Goal: Information Seeking & Learning: Learn about a topic

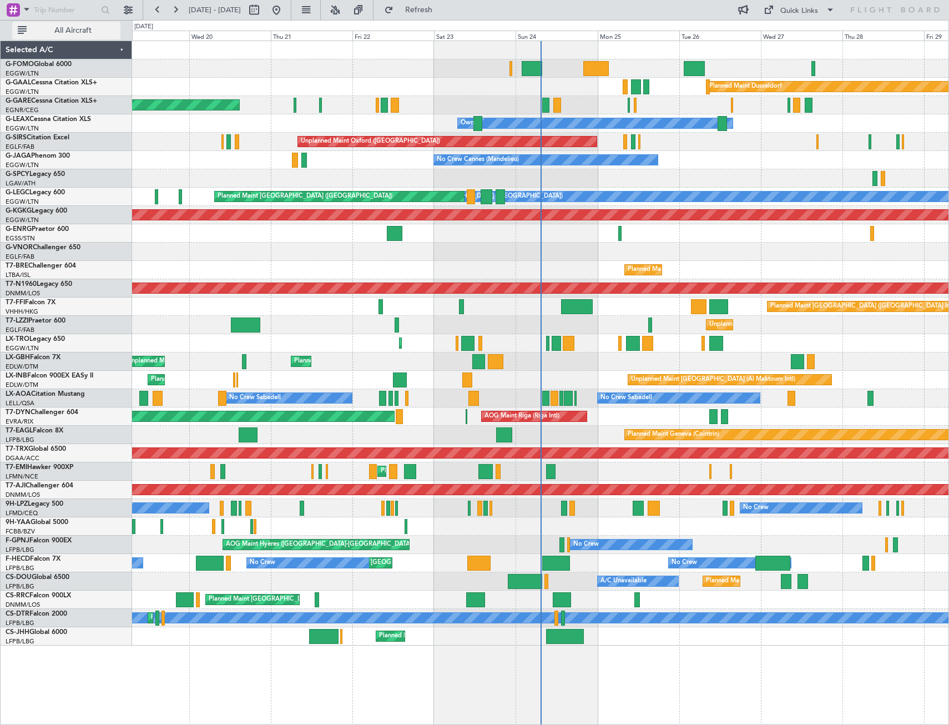
click at [77, 34] on span "All Aircraft" at bounding box center [73, 31] width 88 height 8
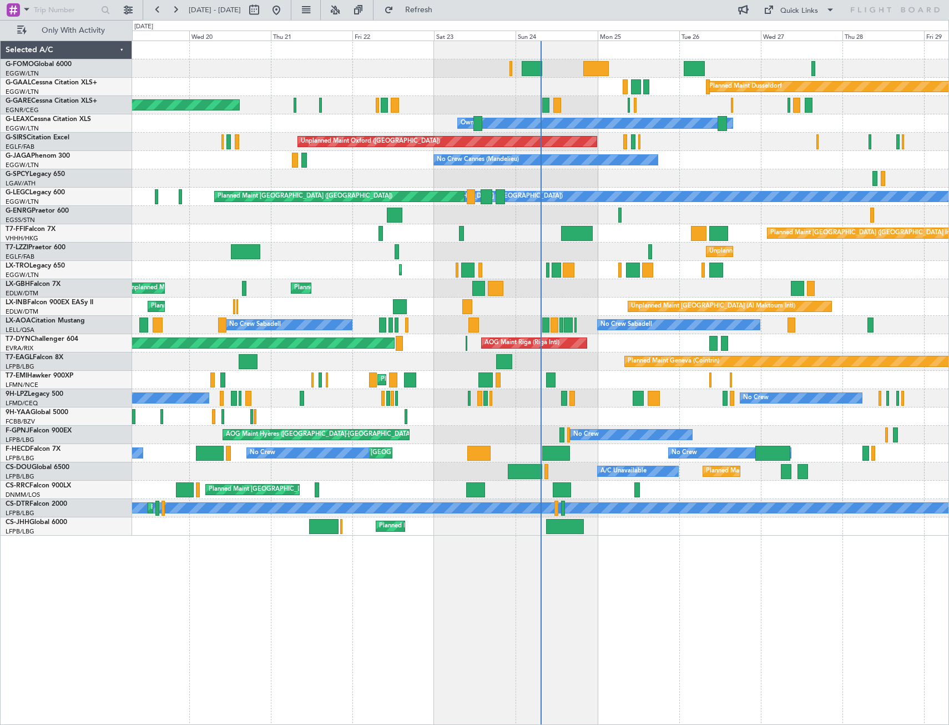
click at [148, 13] on fb-range-datepicker "[DATE] - [DATE]" at bounding box center [217, 10] width 149 height 20
click at [127, 11] on button at bounding box center [128, 10] width 18 height 18
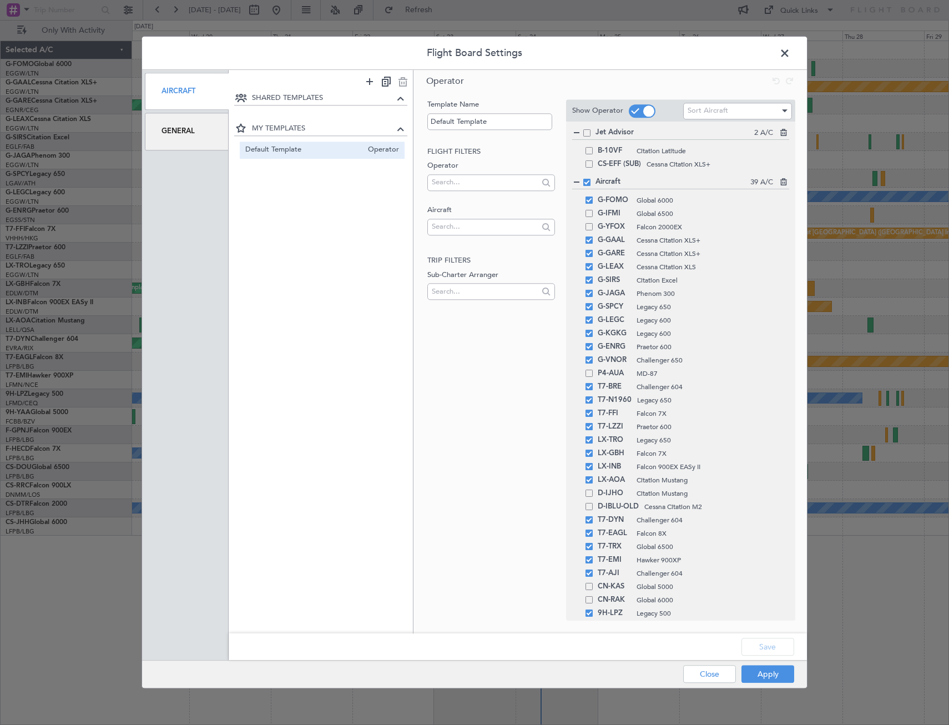
click at [191, 128] on div "General" at bounding box center [187, 131] width 84 height 37
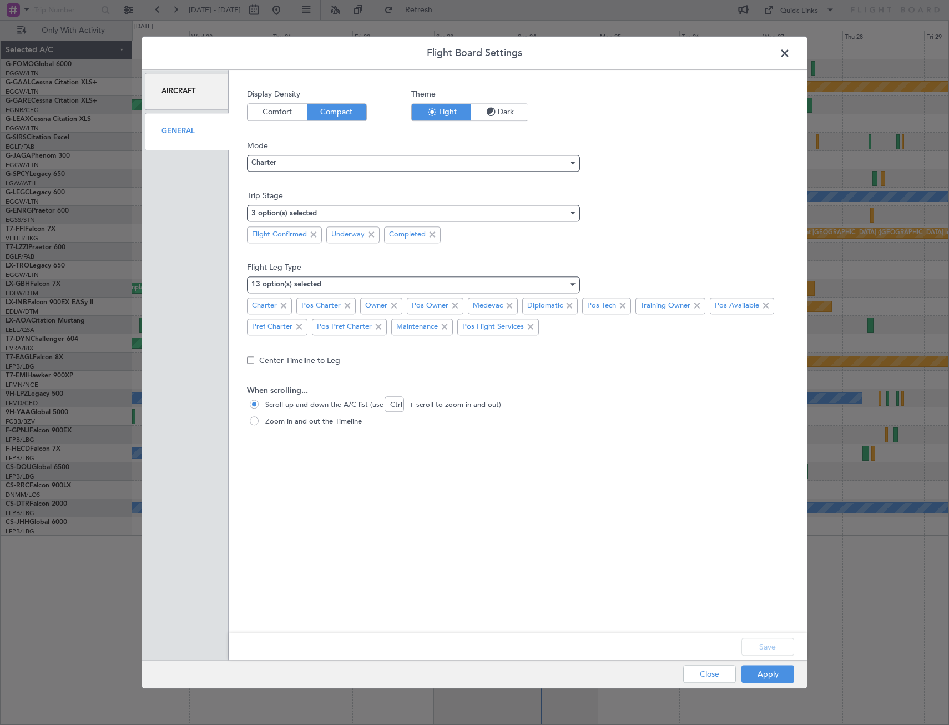
click at [282, 110] on span "Comfort" at bounding box center [277, 112] width 59 height 17
click at [321, 113] on span "Compact" at bounding box center [336, 112] width 59 height 17
drag, startPoint x: 506, startPoint y: 118, endPoint x: 496, endPoint y: 133, distance: 18.0
click at [507, 118] on span "Dark" at bounding box center [499, 112] width 57 height 17
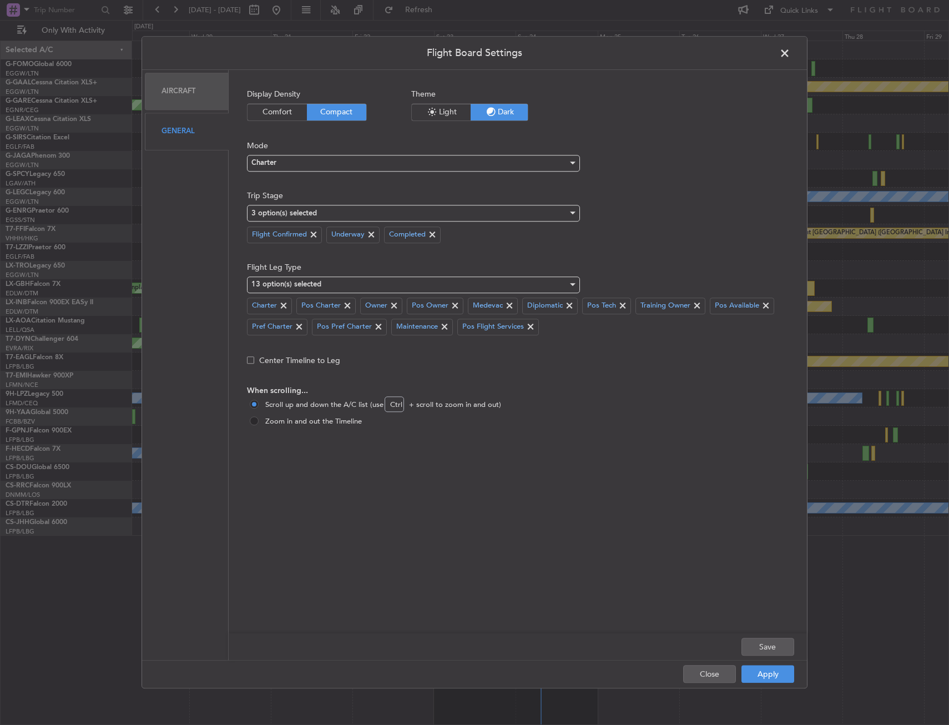
click at [324, 172] on div "Charter" at bounding box center [413, 165] width 333 height 17
click at [329, 163] on div "Charter" at bounding box center [410, 163] width 316 height 17
click at [309, 208] on span "Ops" at bounding box center [413, 202] width 323 height 17
click at [766, 682] on button "Apply" at bounding box center [768, 675] width 53 height 18
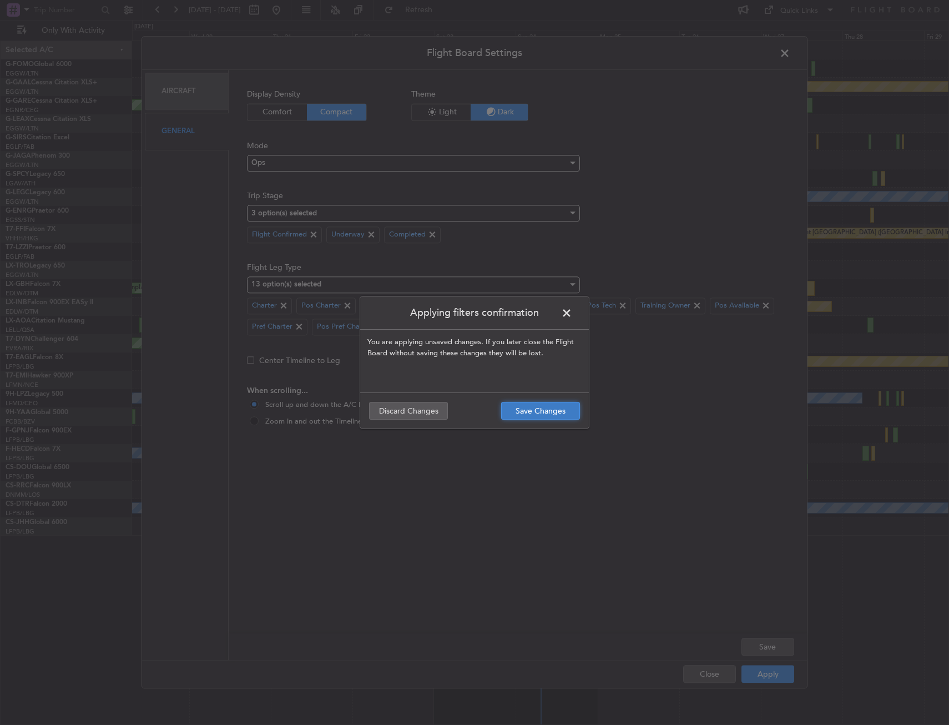
click at [539, 411] on button "Save Changes" at bounding box center [540, 411] width 79 height 18
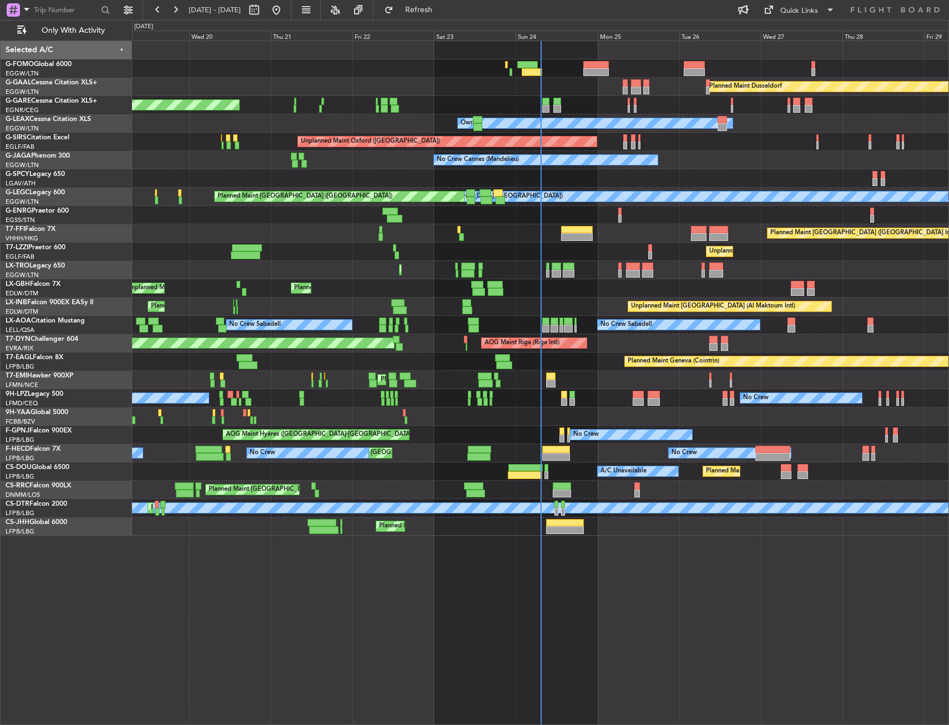
click at [315, 344] on div "Planned Maint Windsor Locks ([PERSON_NAME] Intl) Planned [GEOGRAPHIC_DATA] Unpl…" at bounding box center [540, 288] width 817 height 495
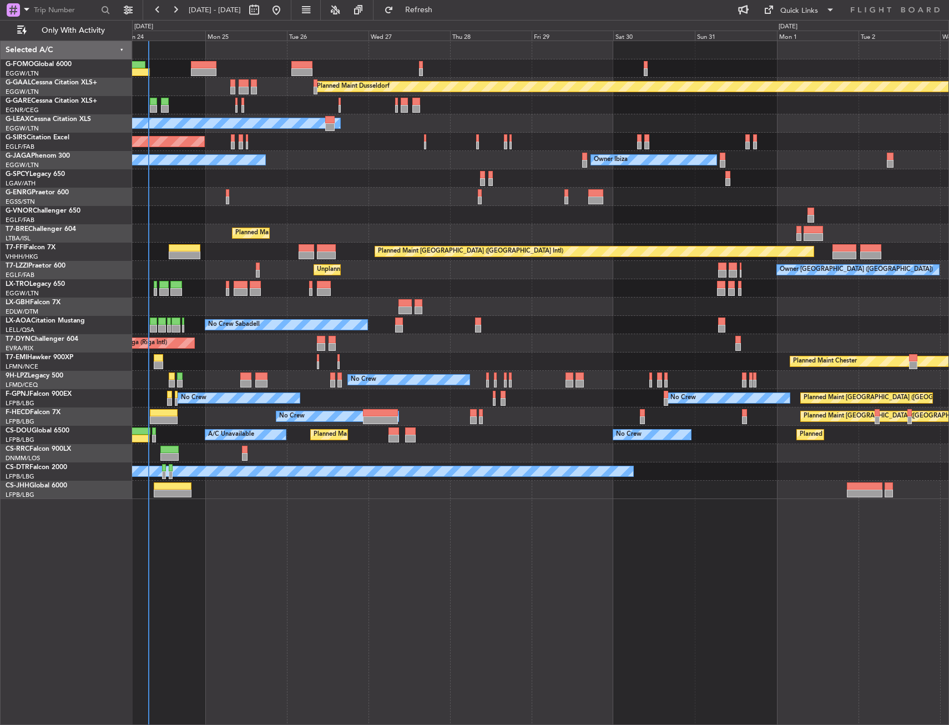
click at [112, 11] on div at bounding box center [60, 10] width 108 height 17
click at [125, 14] on button at bounding box center [128, 10] width 18 height 18
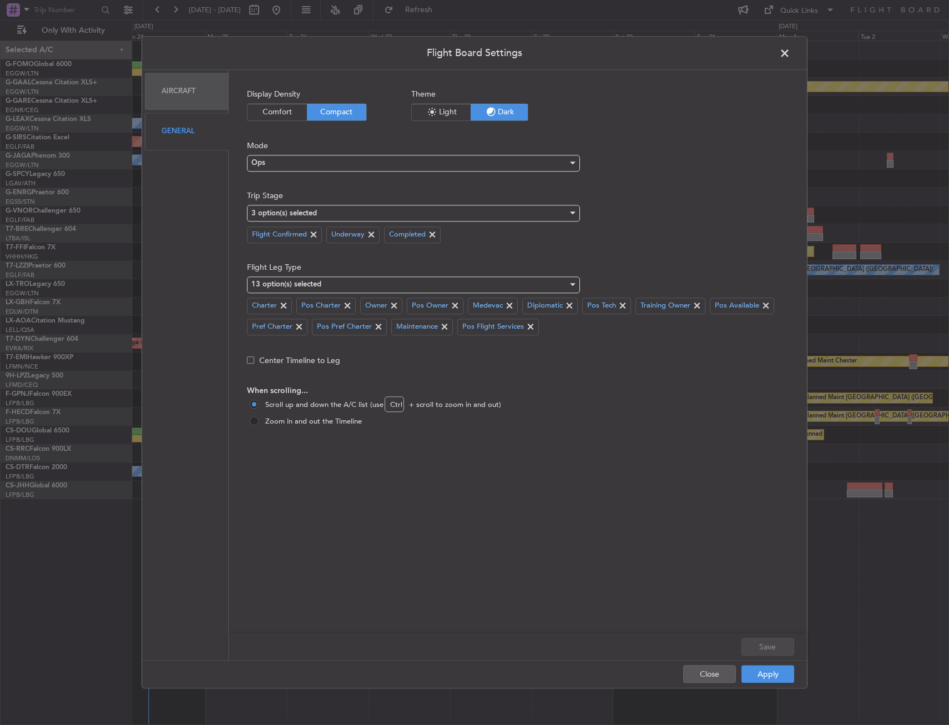
drag, startPoint x: 253, startPoint y: 425, endPoint x: 274, endPoint y: 430, distance: 21.6
click at [254, 425] on span at bounding box center [254, 420] width 9 height 9
click at [254, 425] on input "Zoom in and out the Timeline" at bounding box center [255, 421] width 11 height 11
radio input "true"
click at [766, 675] on button "Apply" at bounding box center [768, 675] width 53 height 18
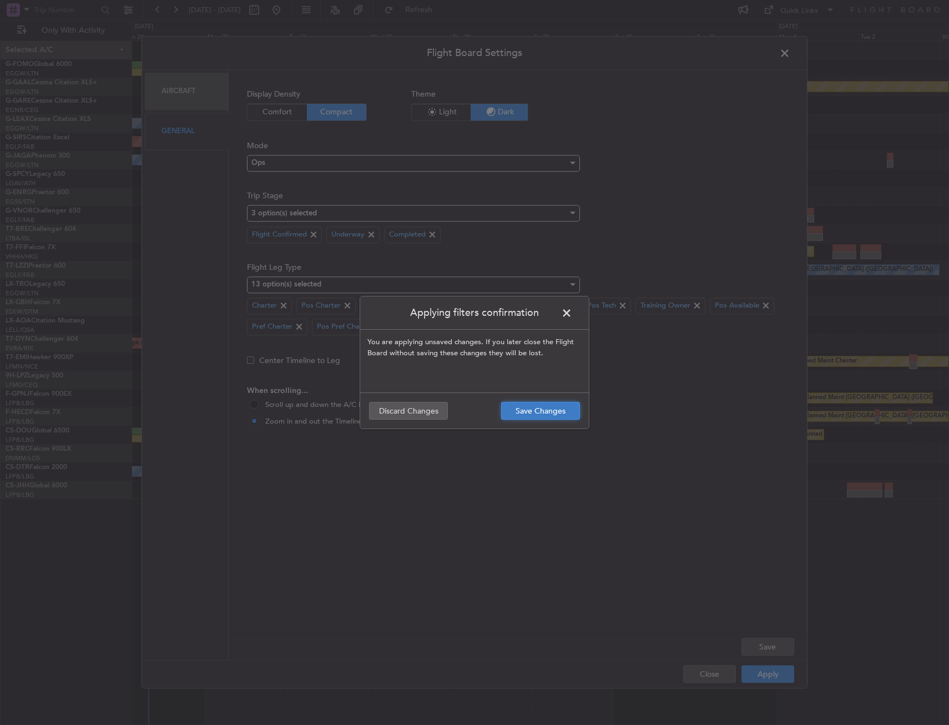
click at [537, 406] on button "Save Changes" at bounding box center [540, 411] width 79 height 18
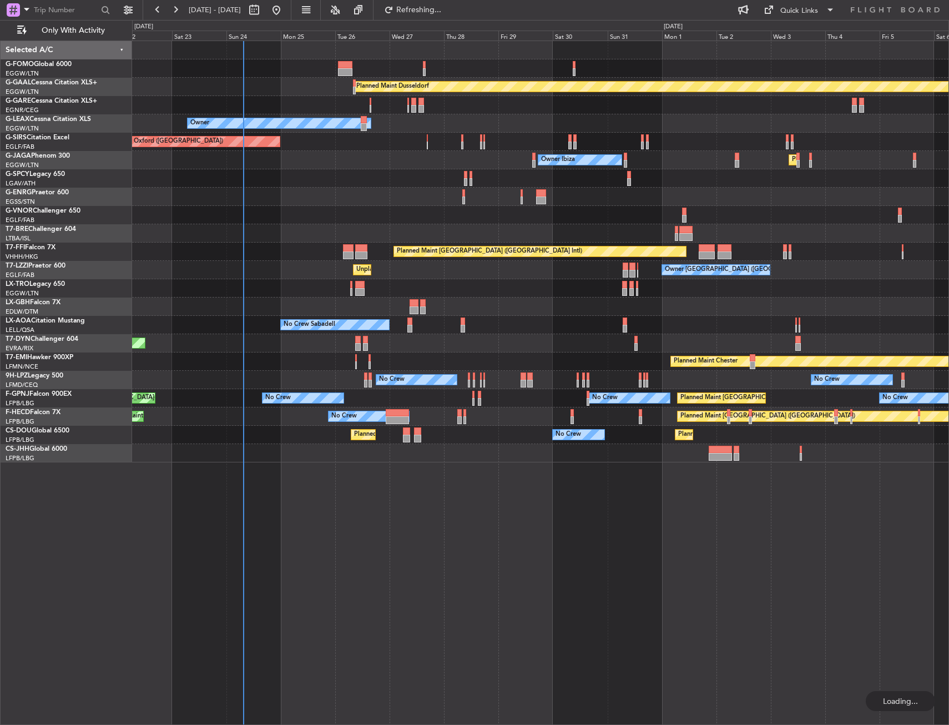
click at [398, 294] on div "Planned Maint Dusseldorf" at bounding box center [540, 288] width 817 height 18
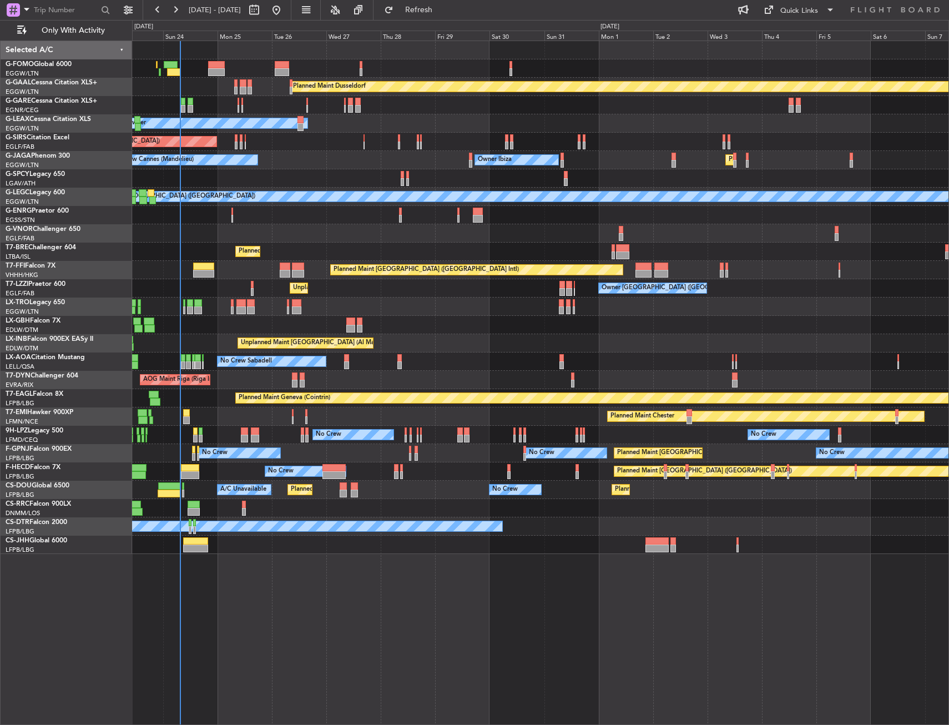
click at [473, 330] on div "Planned Maint Dusseldorf Unplanned Maint [PERSON_NAME] Owner Unplanned Maint [G…" at bounding box center [540, 297] width 817 height 513
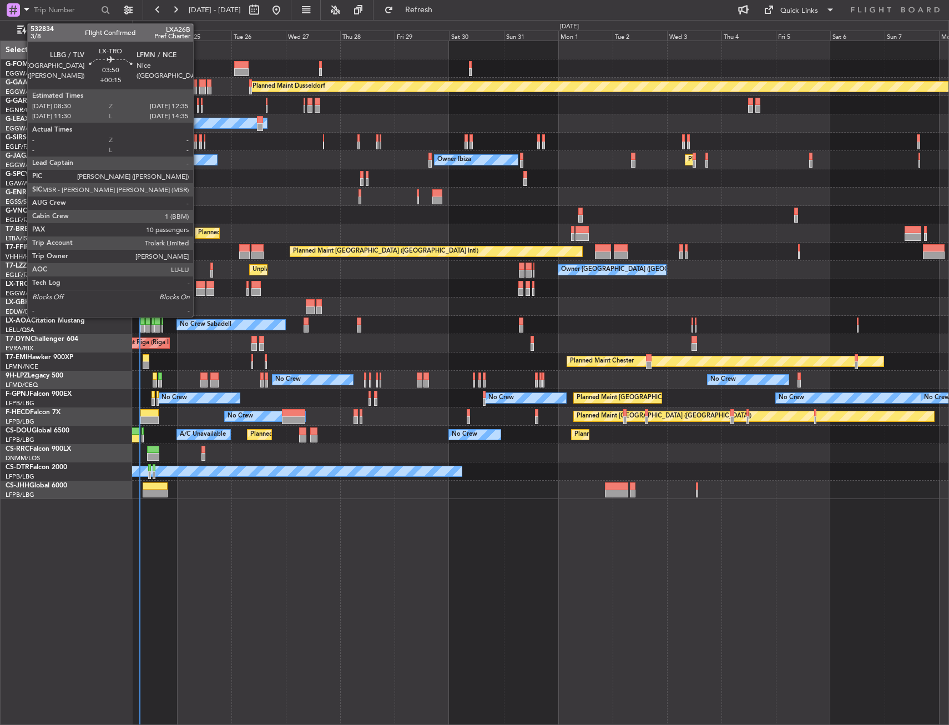
click at [198, 286] on div at bounding box center [200, 285] width 9 height 8
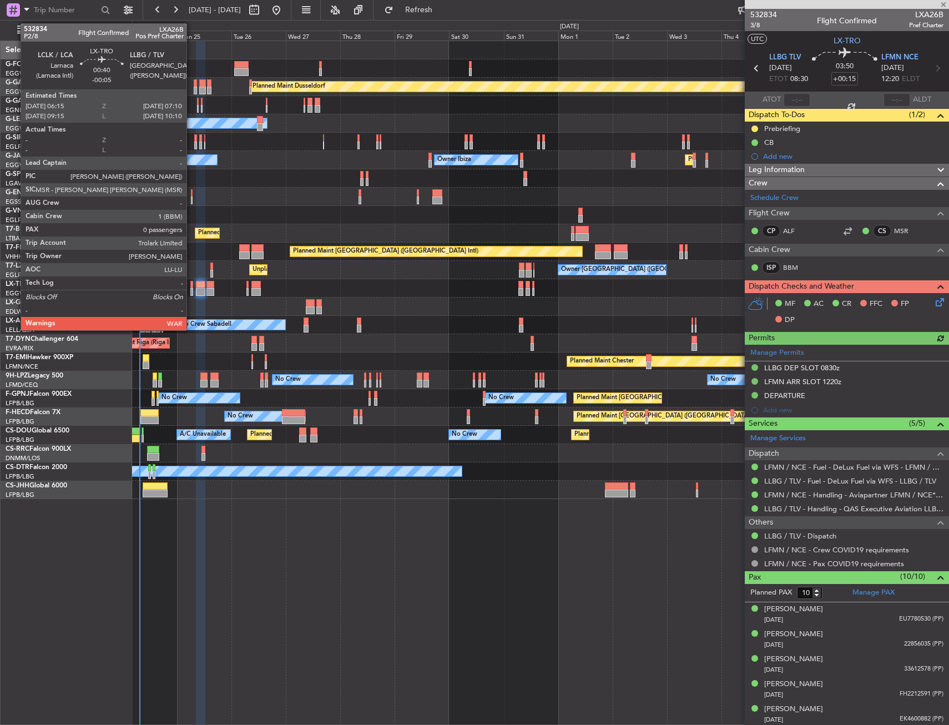
click at [192, 286] on div at bounding box center [191, 285] width 2 height 8
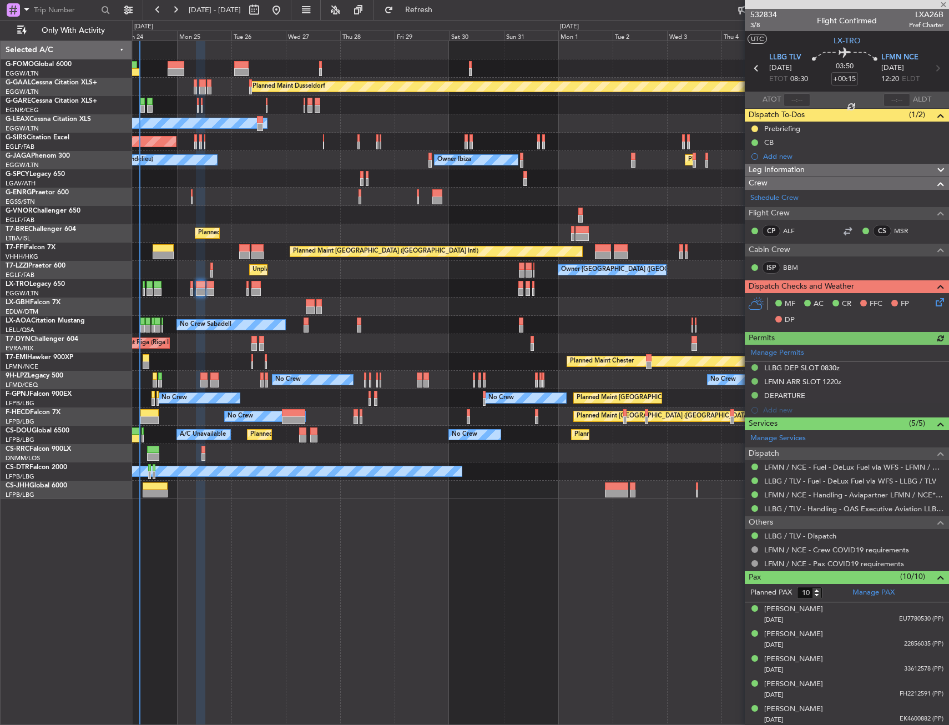
type input "-00:05"
type input "0"
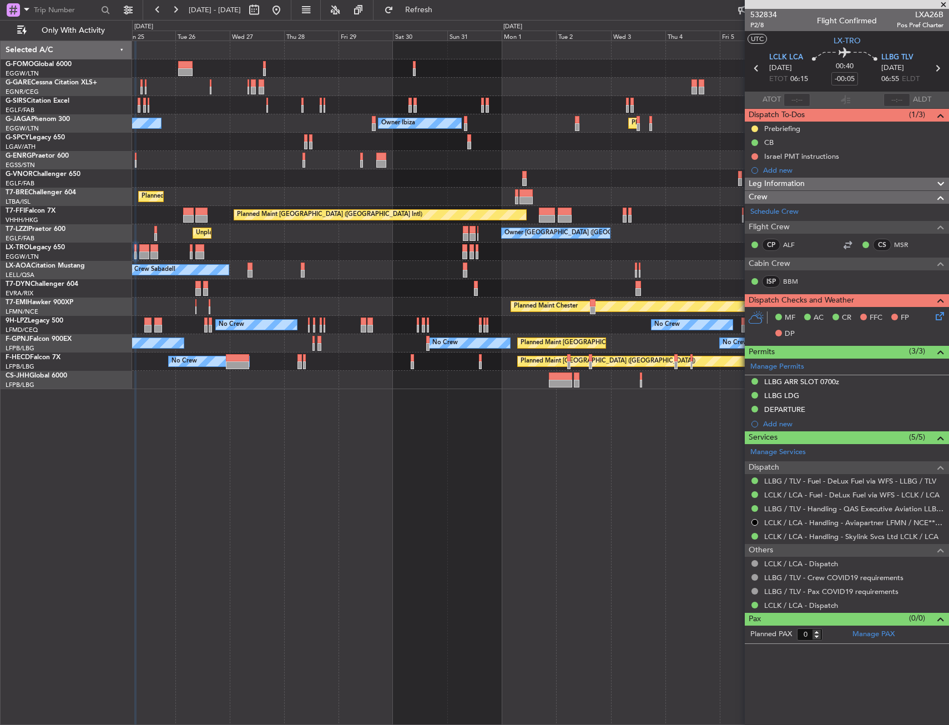
click at [541, 281] on div "Unplanned Maint Oxford ([GEOGRAPHIC_DATA]) Planned Maint [GEOGRAPHIC_DATA] ([GE…" at bounding box center [540, 215] width 817 height 348
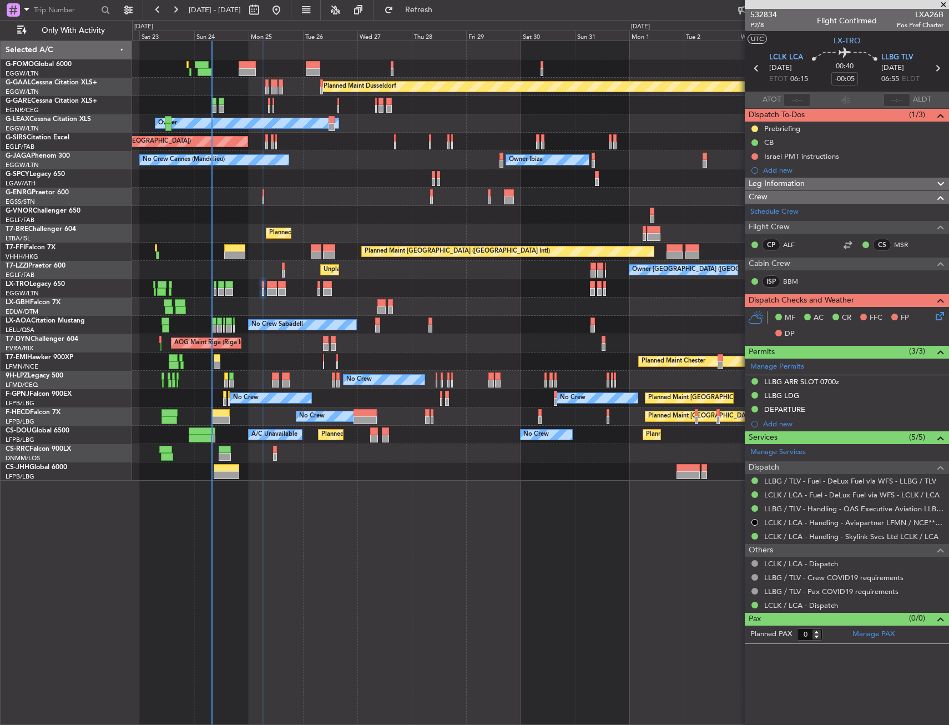
click at [682, 338] on div "AOG Maint Riga (Riga Intl) Planned Maint [GEOGRAPHIC_DATA]-[GEOGRAPHIC_DATA]" at bounding box center [540, 343] width 817 height 18
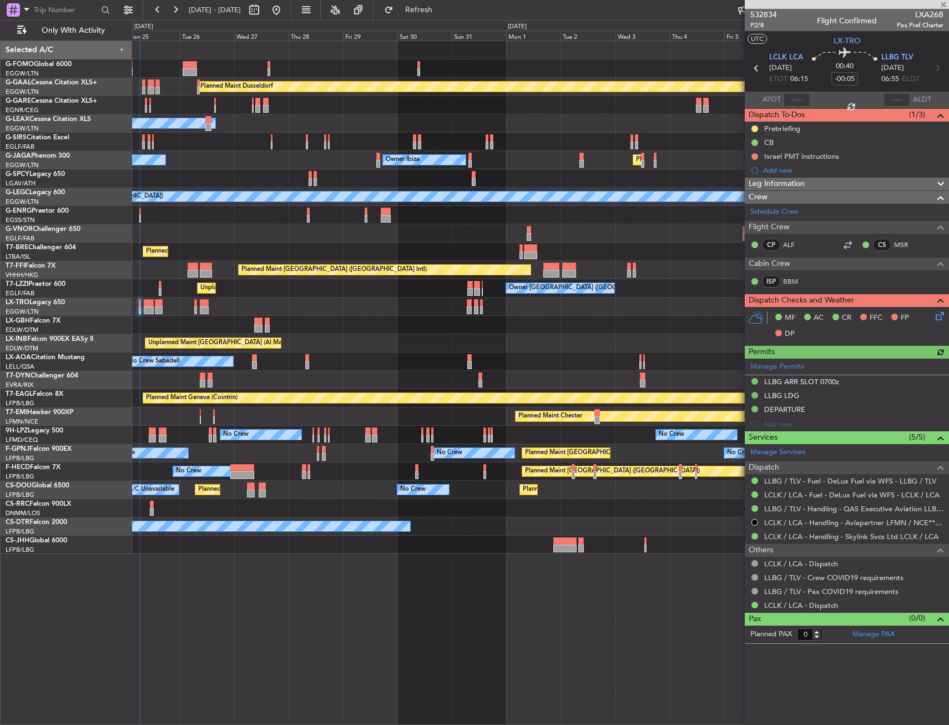
click at [303, 330] on div "Planned Maint Dusseldorf Owner Unplanned Maint [GEOGRAPHIC_DATA] ([GEOGRAPHIC_D…" at bounding box center [540, 297] width 817 height 513
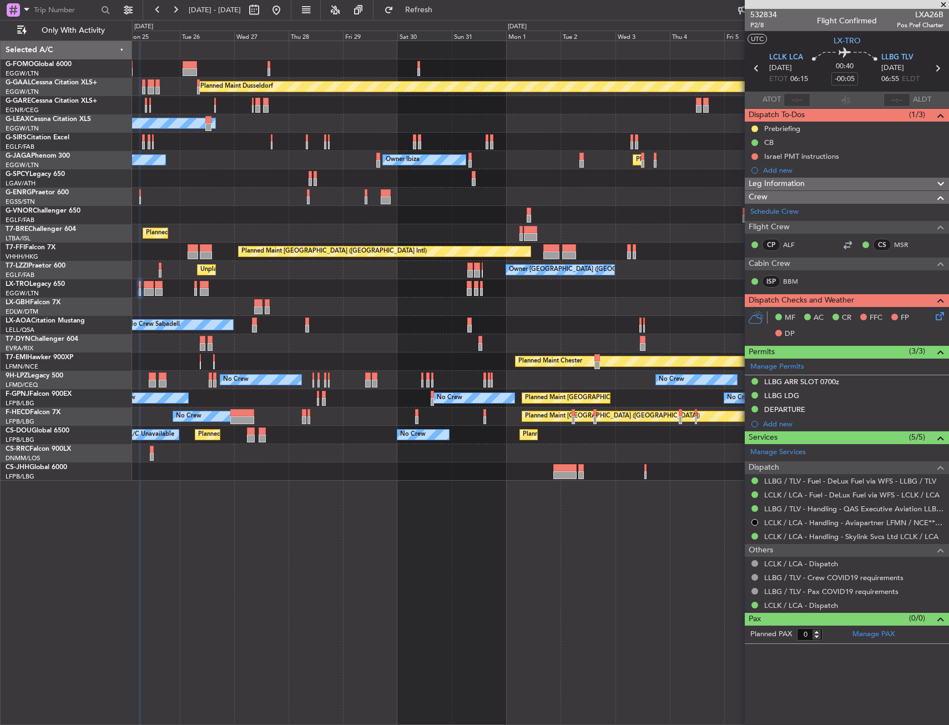
click at [524, 167] on div "Owner Ibiza No Crew Cannes ([GEOGRAPHIC_DATA]) Planned Maint [GEOGRAPHIC_DATA] …" at bounding box center [540, 160] width 817 height 18
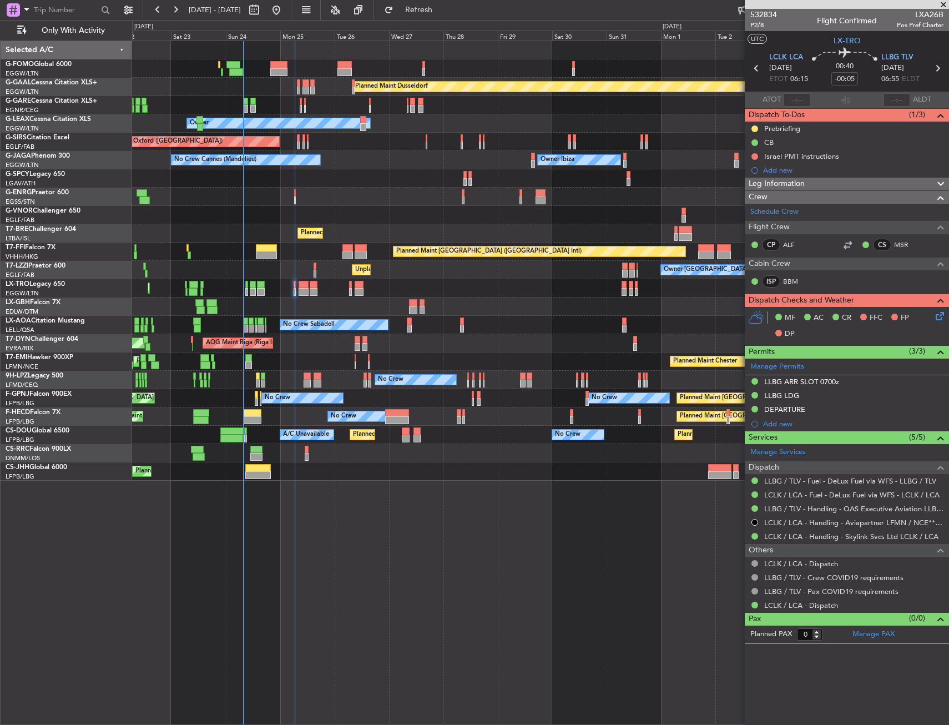
click at [403, 183] on div at bounding box center [540, 178] width 817 height 18
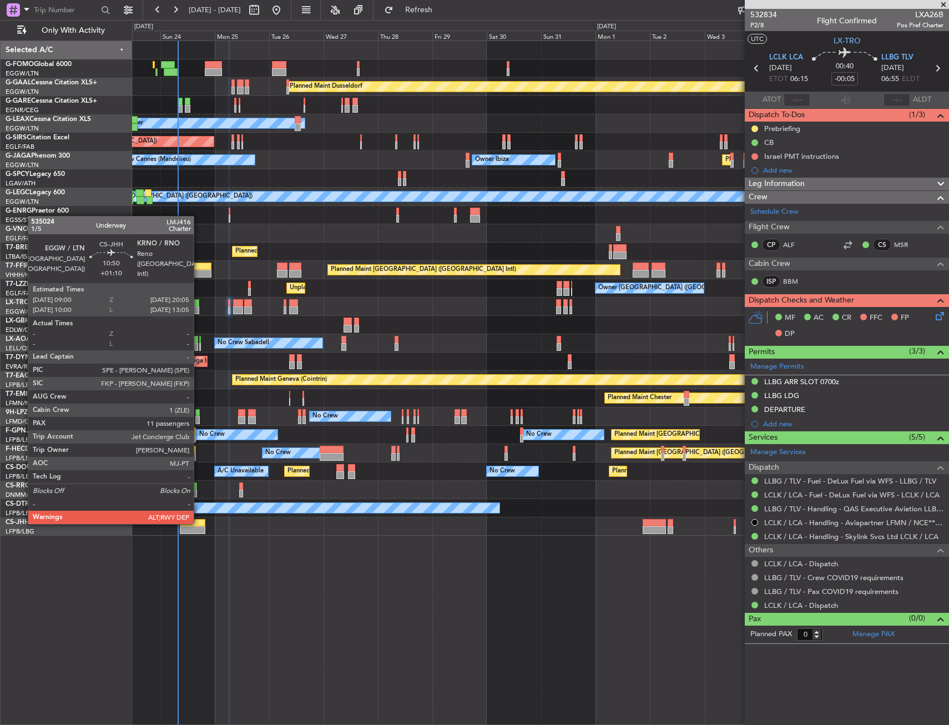
click at [191, 536] on div "Planned Maint Dusseldorf Unplanned Maint [PERSON_NAME] Owner Unplanned Maint [G…" at bounding box center [540, 383] width 817 height 685
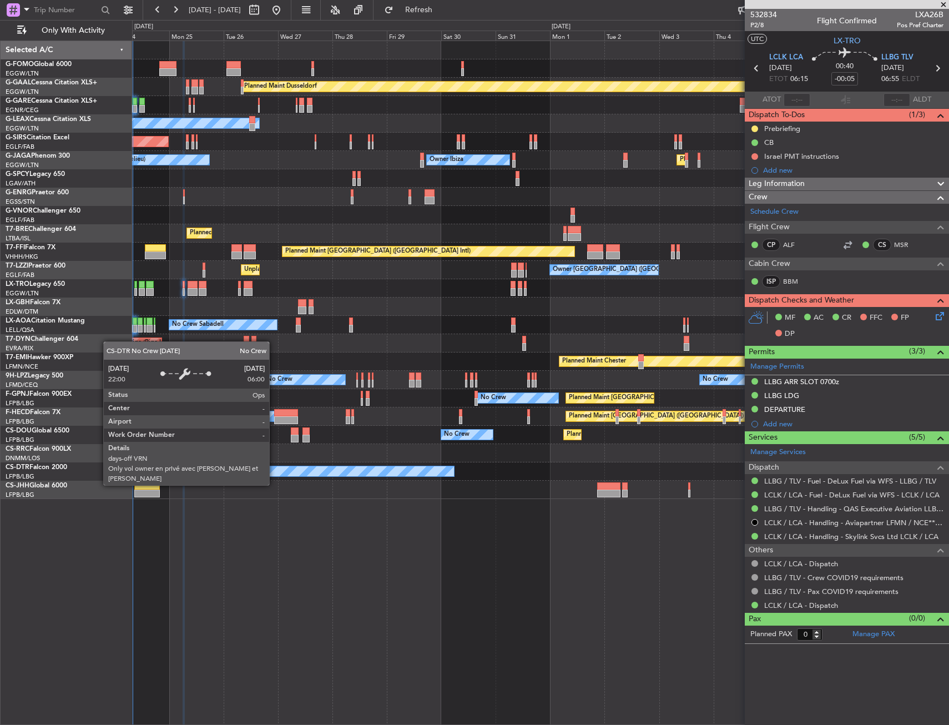
click at [383, 491] on div "Planned Maint Dusseldorf Unplanned Maint [PERSON_NAME] Owner Unplanned Maint [G…" at bounding box center [540, 270] width 817 height 458
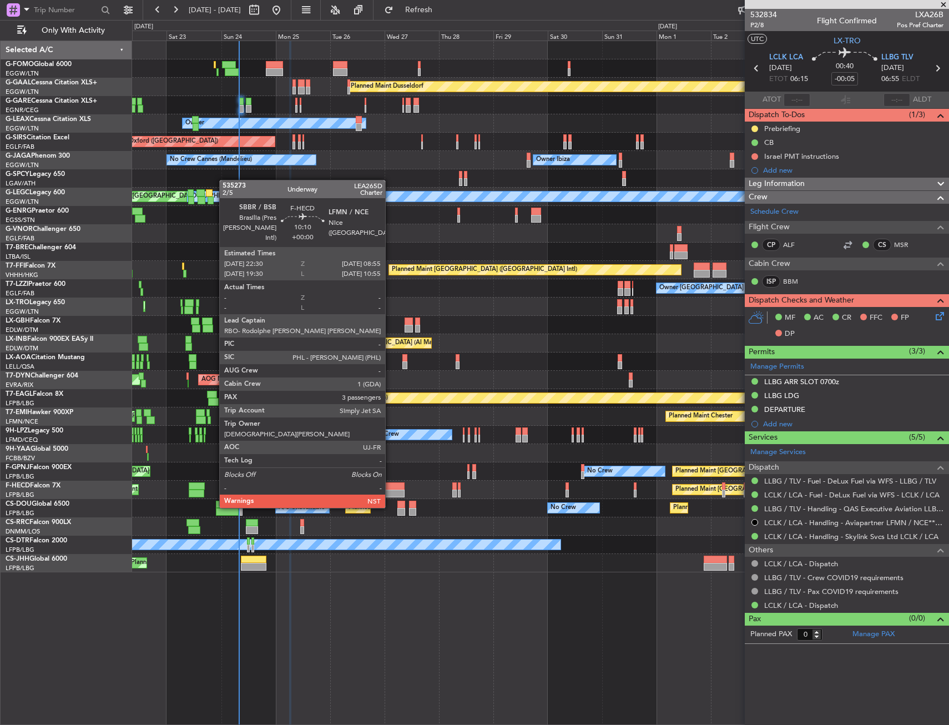
click at [390, 487] on div at bounding box center [393, 486] width 24 height 8
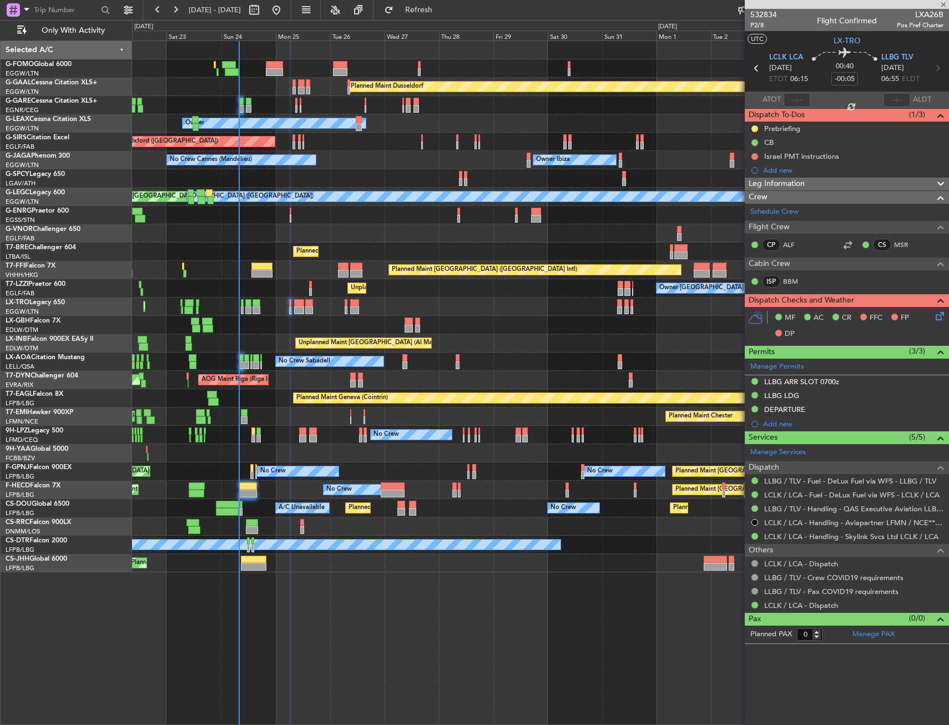
type input "3"
